Goal: Task Accomplishment & Management: Use online tool/utility

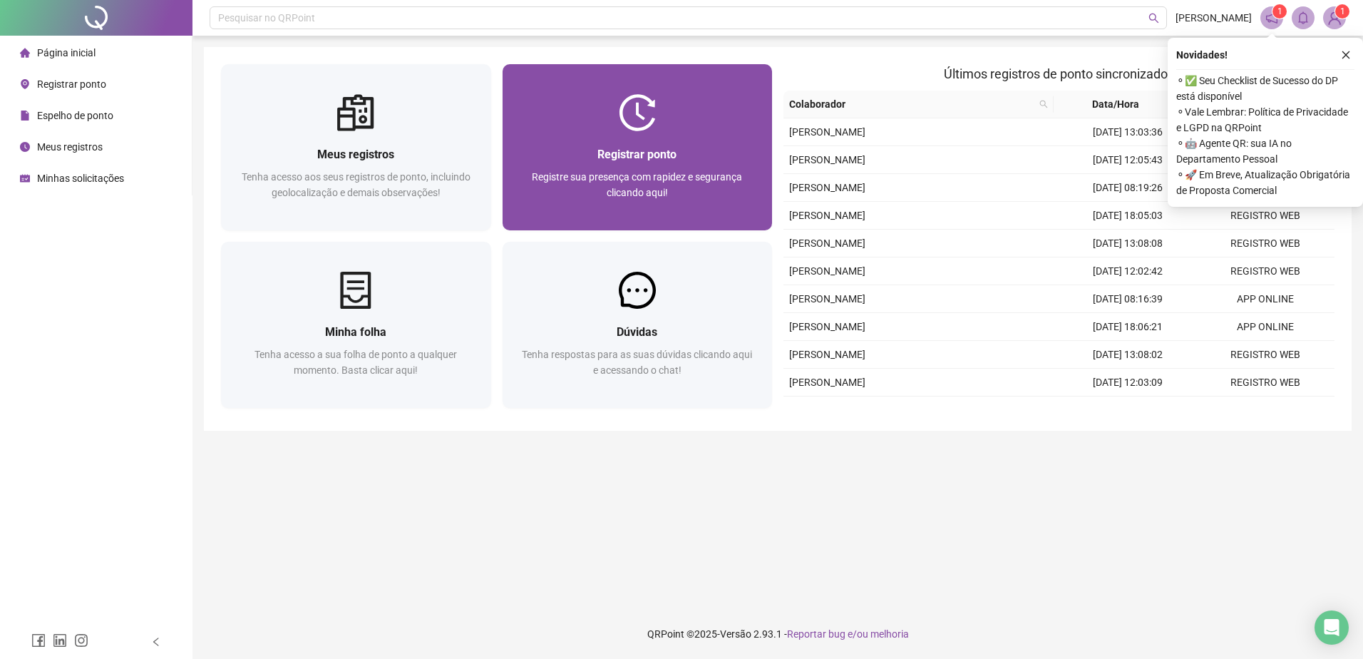
click at [595, 133] on div "Registrar ponto Registre sua presença com rapidez e segurança clicando aqui!" at bounding box center [638, 180] width 270 height 99
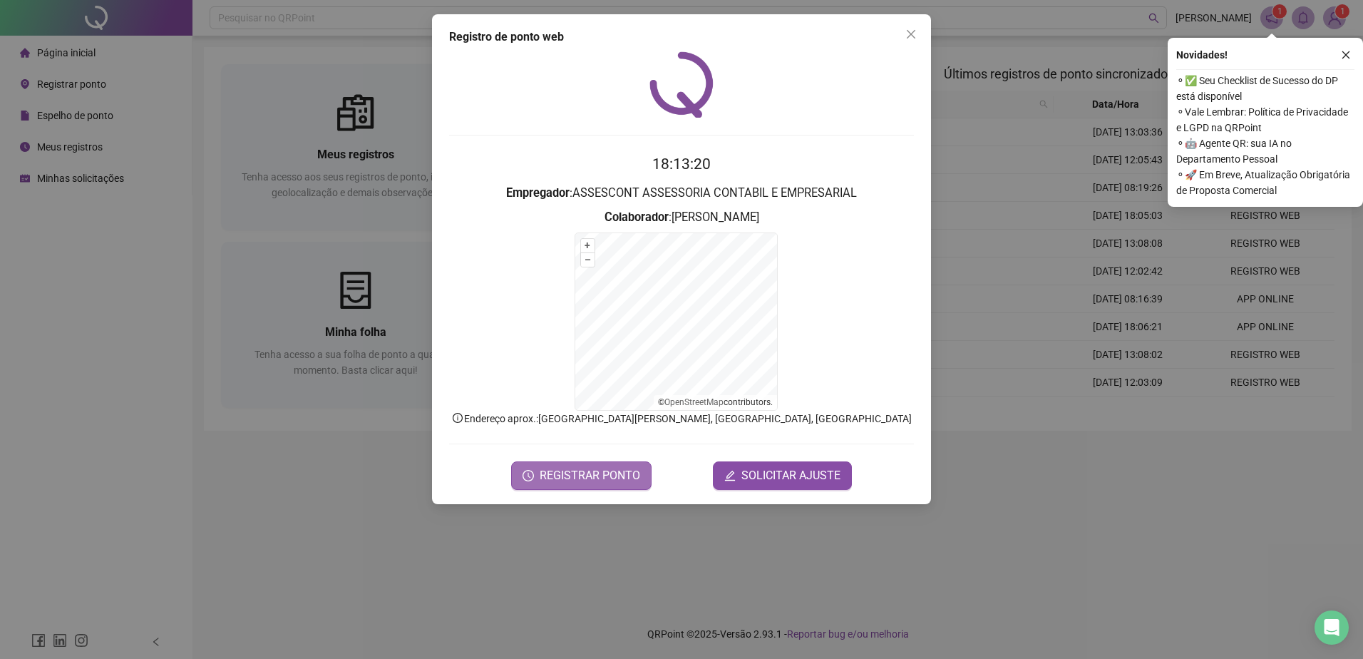
click at [571, 472] on span "REGISTRAR PONTO" at bounding box center [590, 475] width 101 height 17
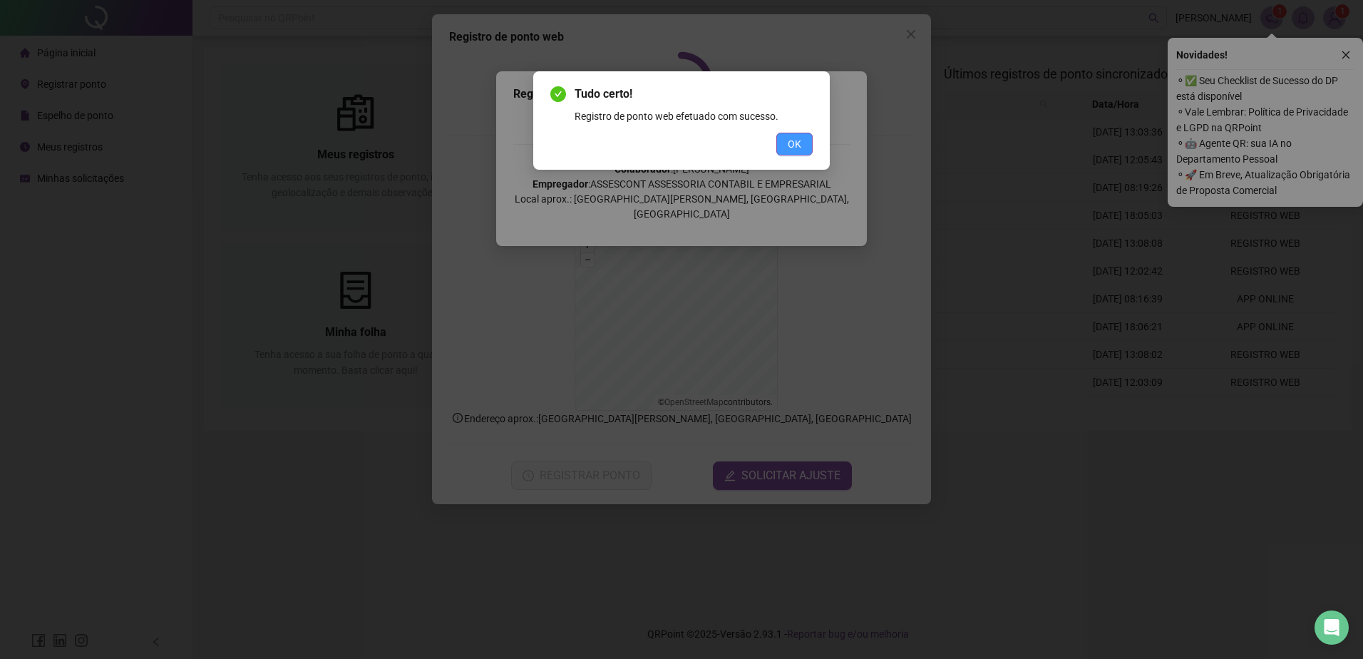
click at [809, 125] on div "Tudo certo! Registro de ponto web efetuado com sucesso. OK" at bounding box center [681, 121] width 262 height 70
click at [787, 151] on button "OK" at bounding box center [795, 144] width 36 height 23
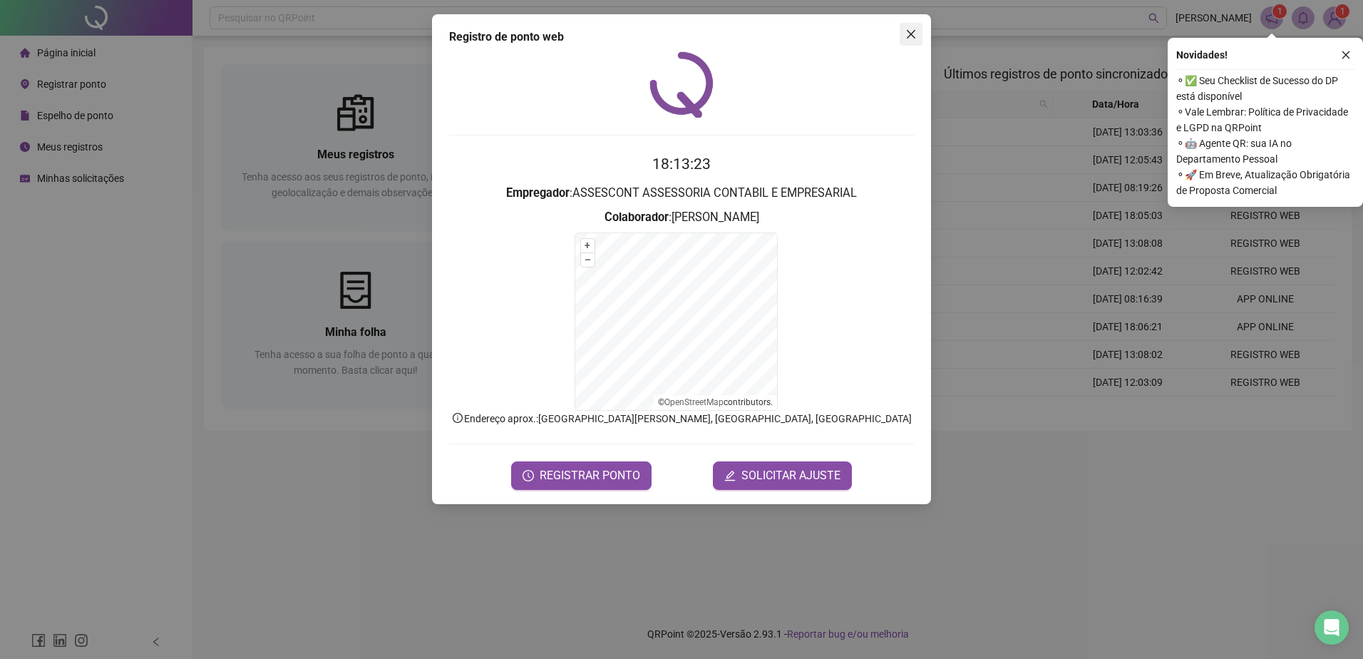
click at [913, 33] on icon "close" at bounding box center [911, 34] width 9 height 9
